Goal: Find specific page/section: Find specific page/section

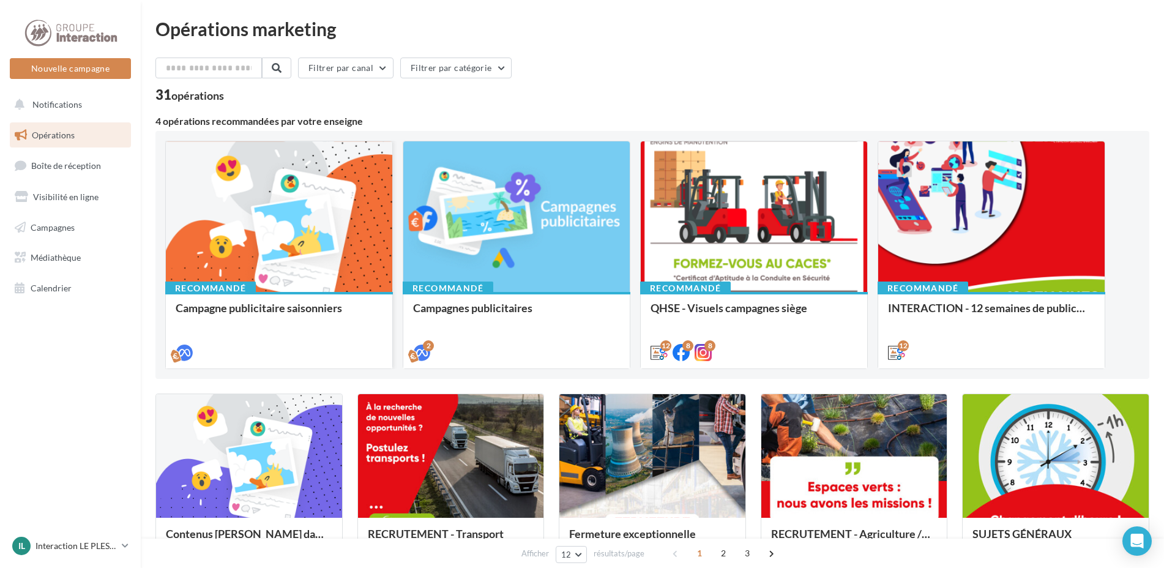
scroll to position [184, 0]
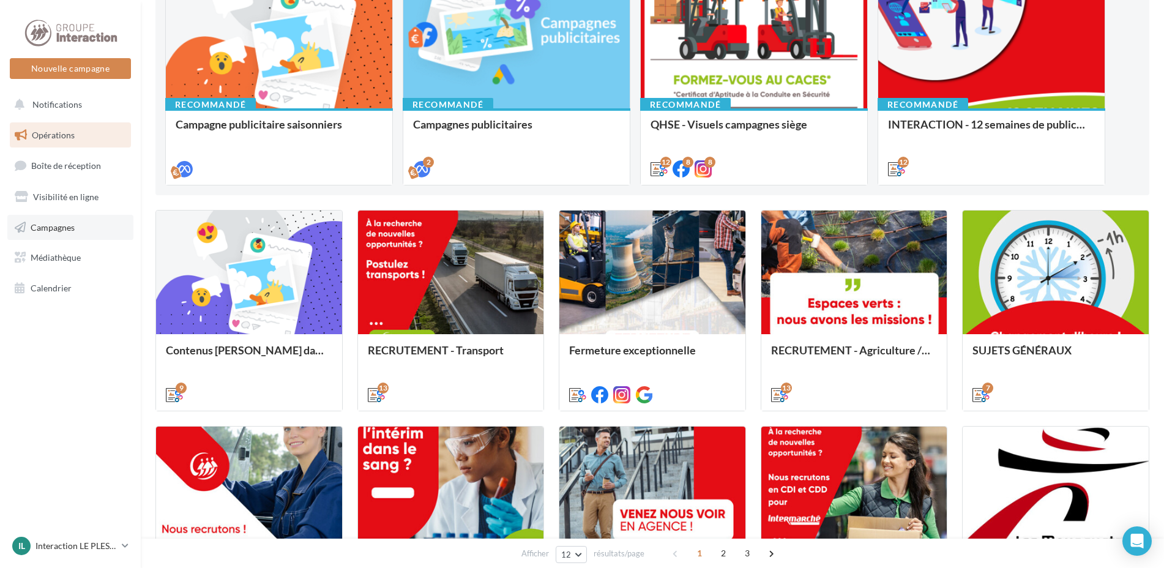
click at [51, 227] on span "Campagnes" at bounding box center [53, 226] width 44 height 10
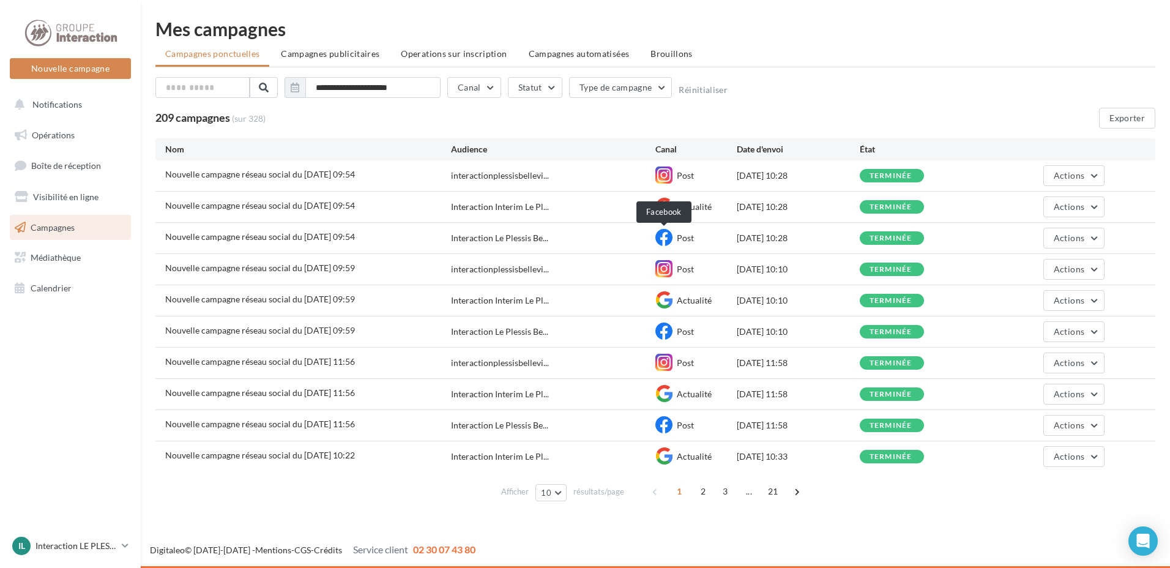
click at [664, 234] on icon at bounding box center [663, 237] width 17 height 17
